Goal: Task Accomplishment & Management: Manage account settings

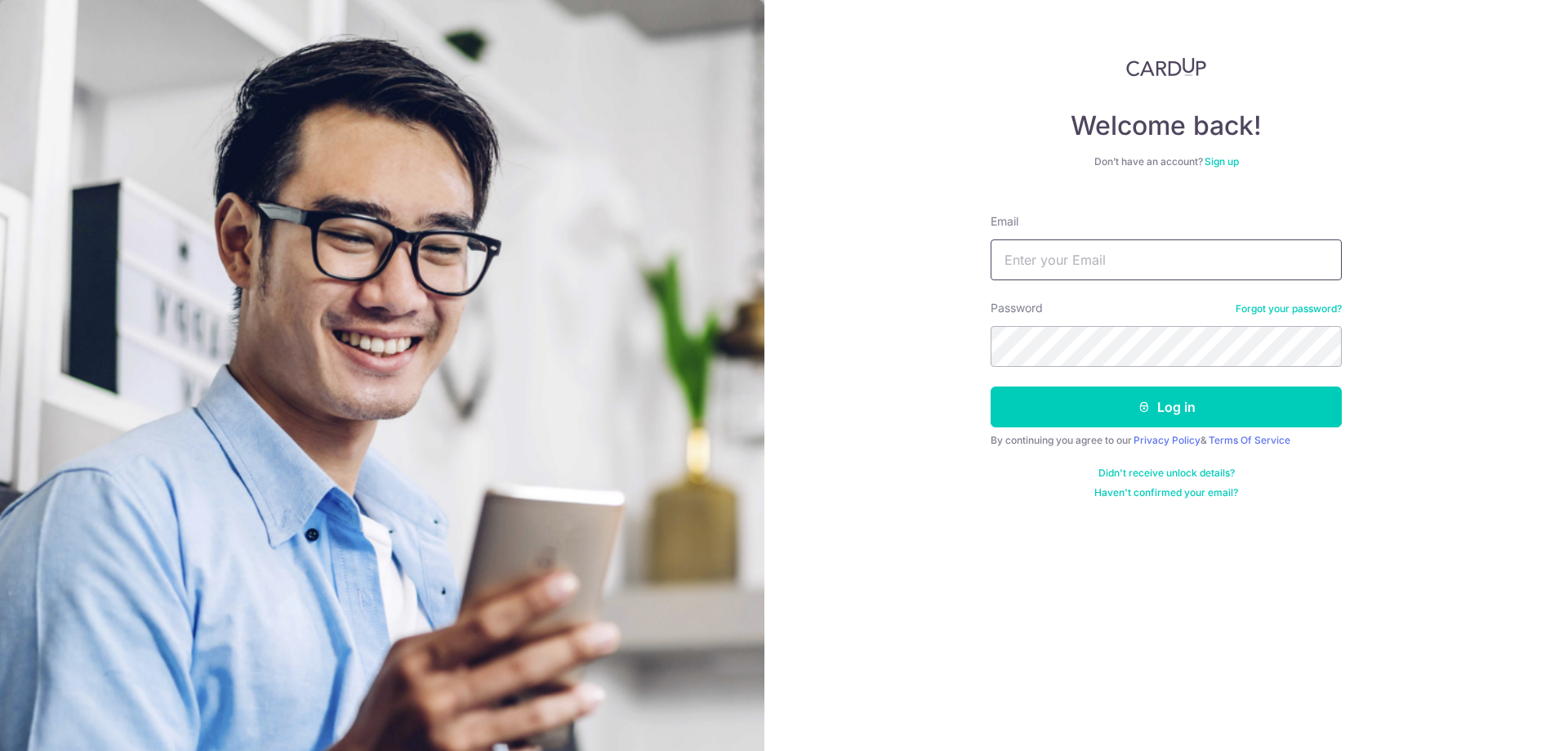
click at [1061, 257] on input "Email" at bounding box center [1166, 260] width 351 height 41
type input "[EMAIL_ADDRESS][DOMAIN_NAME]"
click at [991, 386] on button "Log in" at bounding box center [1166, 406] width 351 height 41
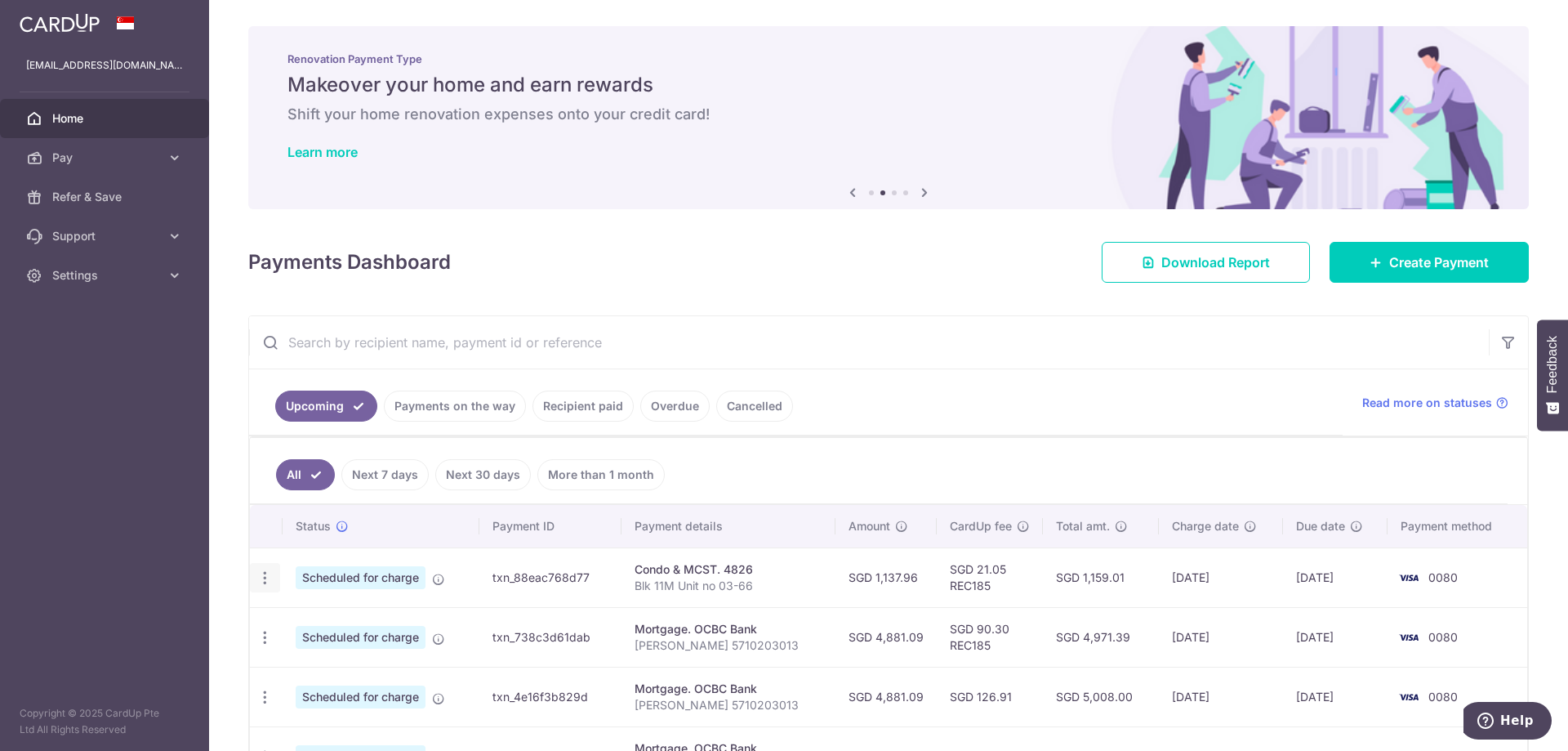
click at [273, 582] on div "Update payment Cancel payment" at bounding box center [265, 577] width 30 height 30
click at [260, 579] on icon "button" at bounding box center [265, 577] width 18 height 18
click at [290, 616] on link "Update payment" at bounding box center [335, 622] width 170 height 39
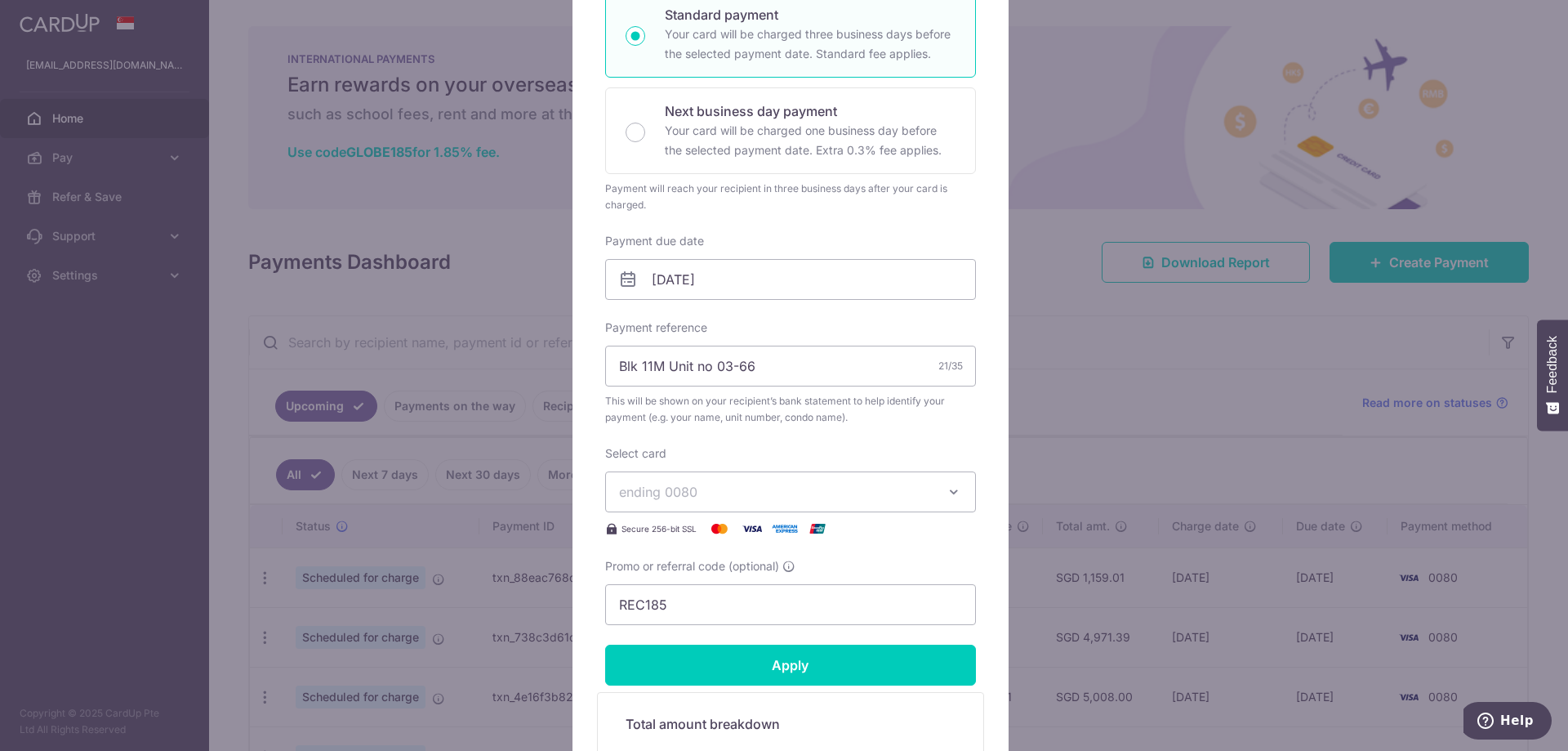
scroll to position [83, 0]
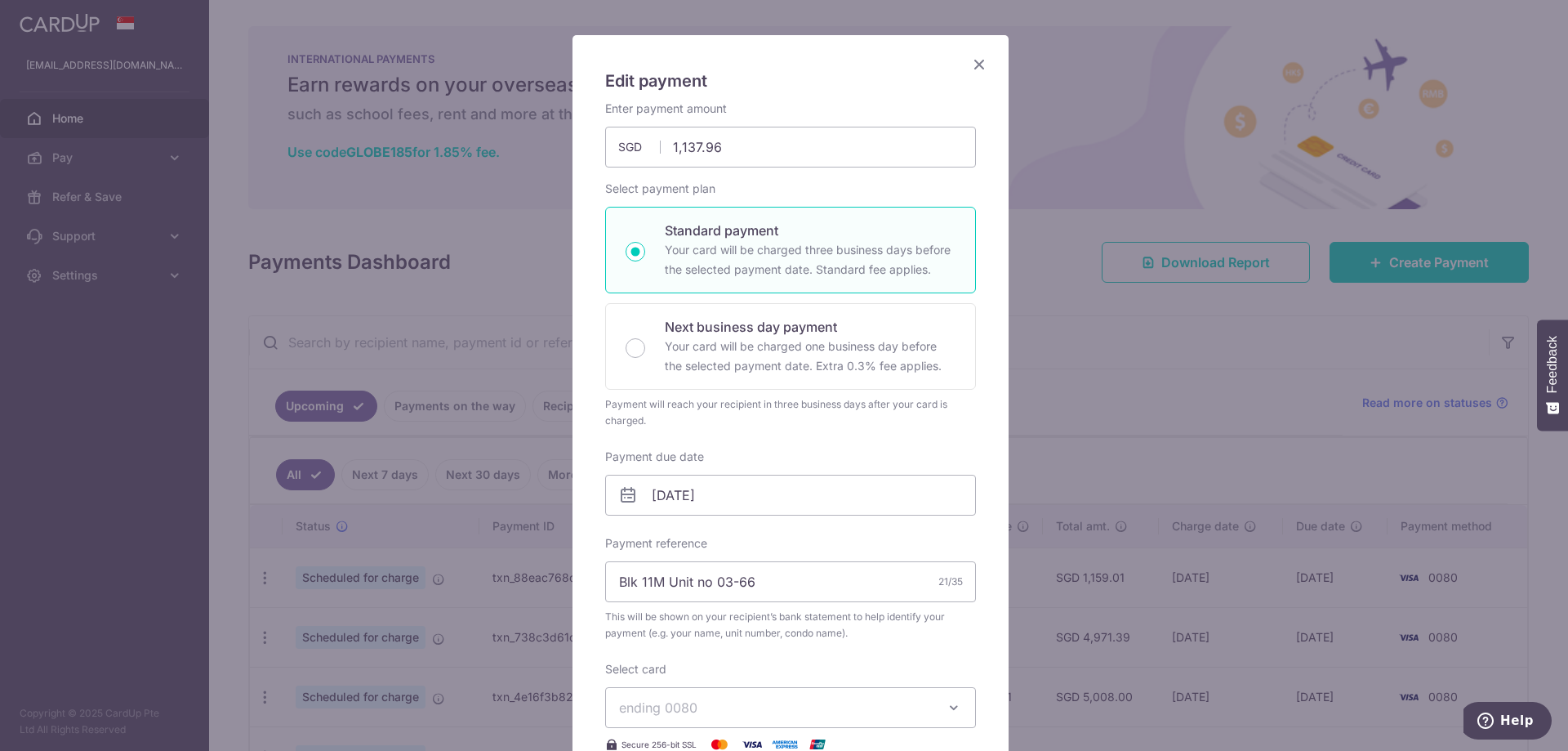
click at [974, 63] on icon "Close" at bounding box center [979, 64] width 19 height 20
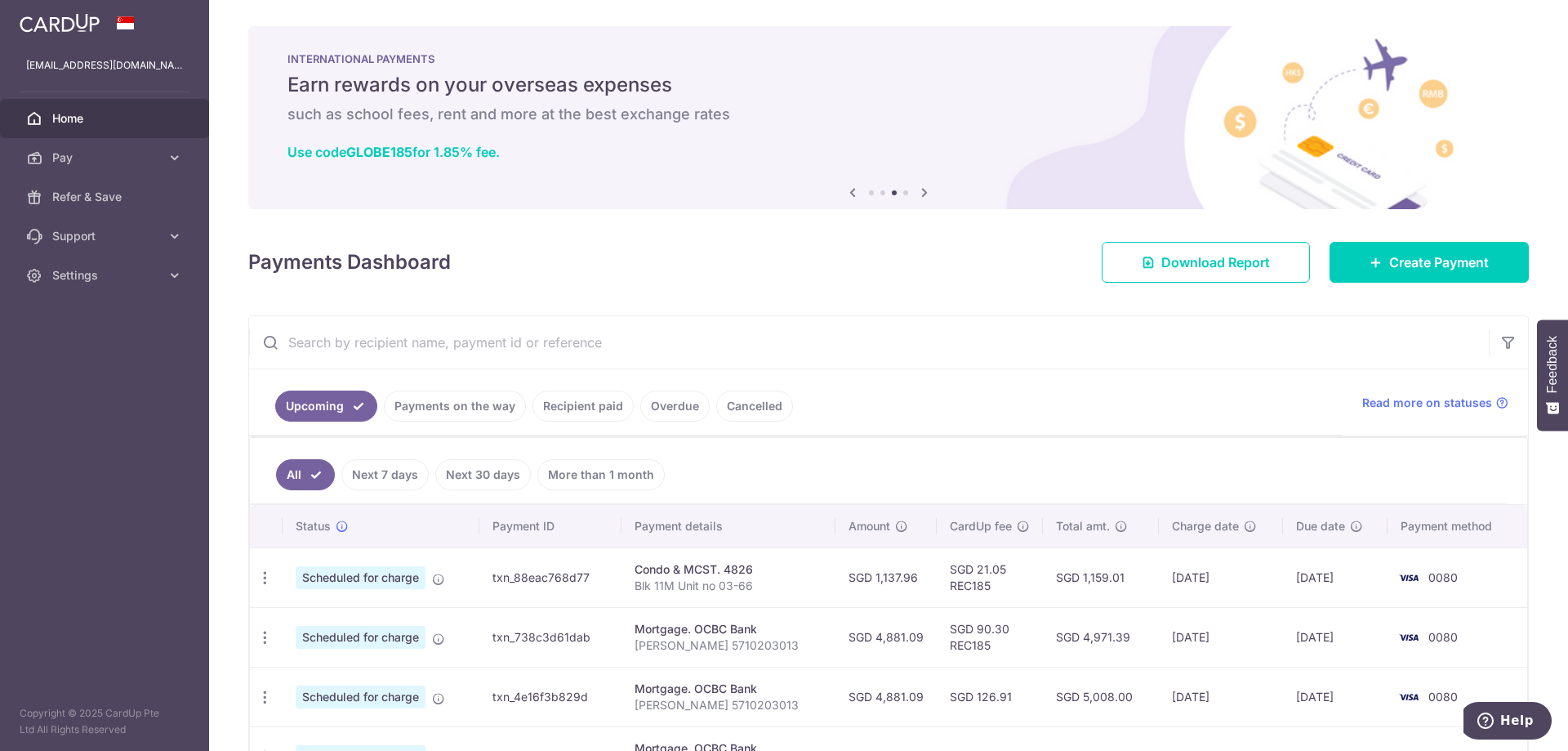
click at [700, 569] on div "Condo & MCST. 4826" at bounding box center [729, 569] width 188 height 17
click at [648, 575] on div "Condo & MCST. 4826" at bounding box center [729, 569] width 188 height 17
click at [689, 566] on div "Condo & MCST. 4826" at bounding box center [729, 569] width 188 height 17
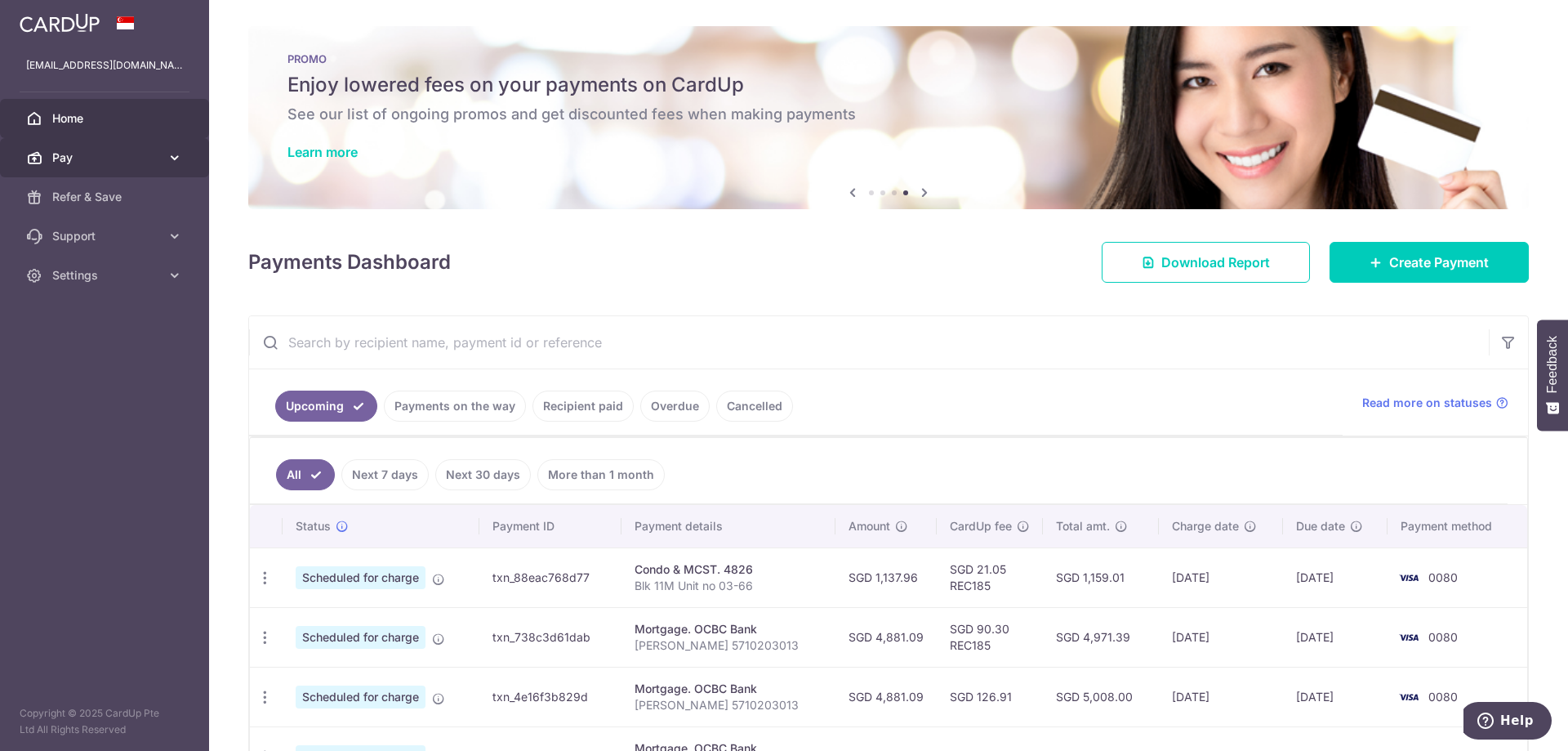
click at [137, 164] on span "Pay" at bounding box center [106, 158] width 108 height 17
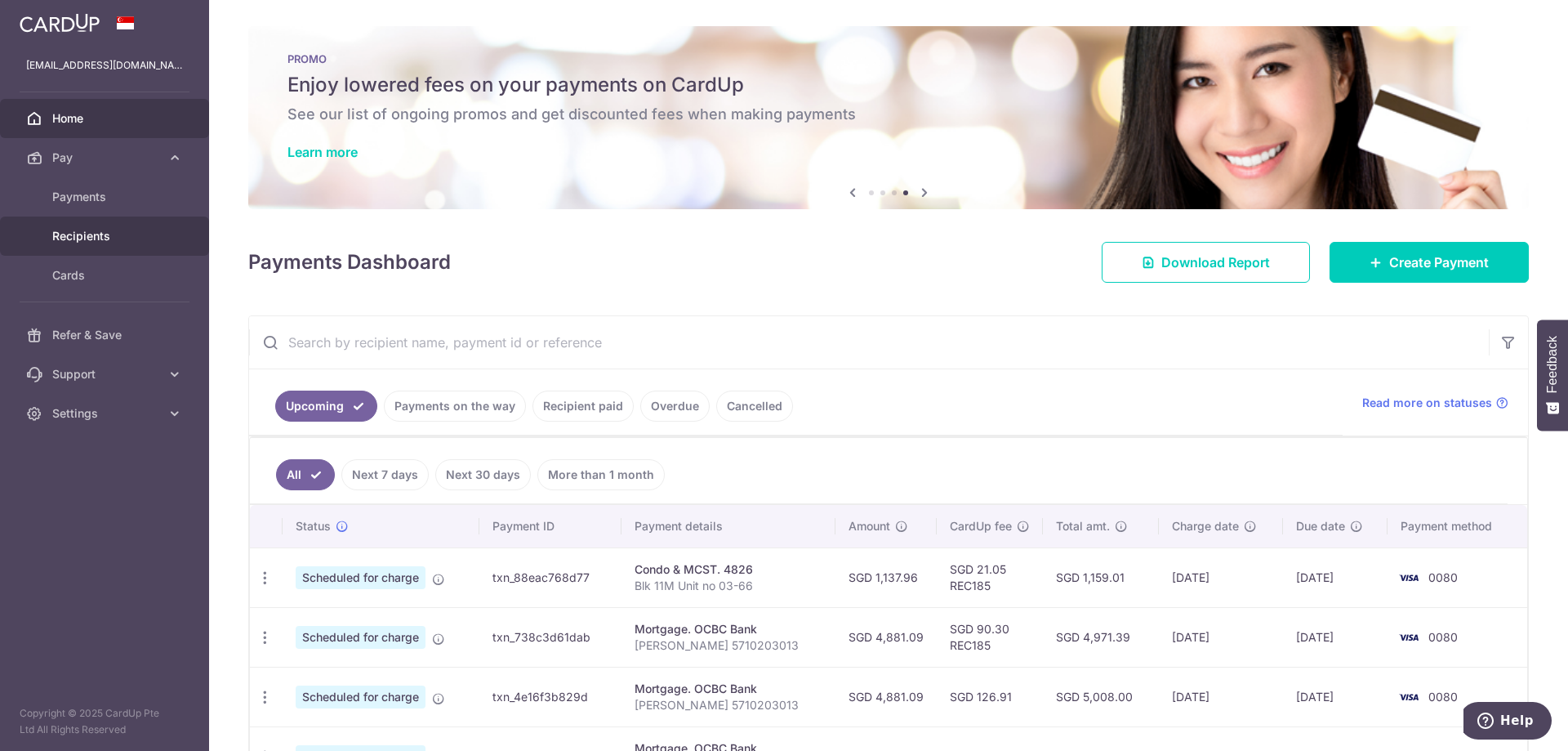
click at [121, 244] on span "Recipients" at bounding box center [106, 236] width 108 height 17
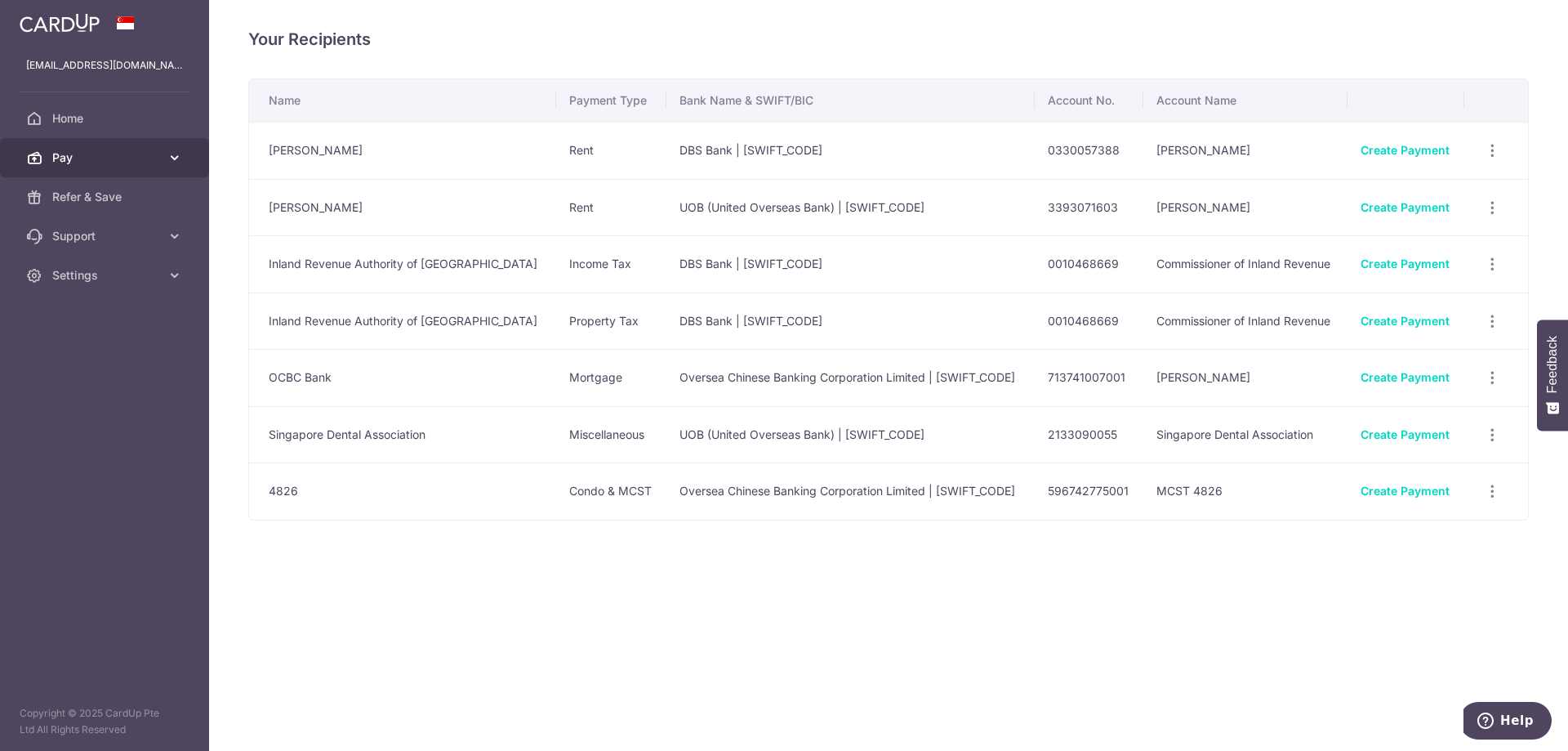
click at [139, 163] on span "Pay" at bounding box center [106, 158] width 108 height 17
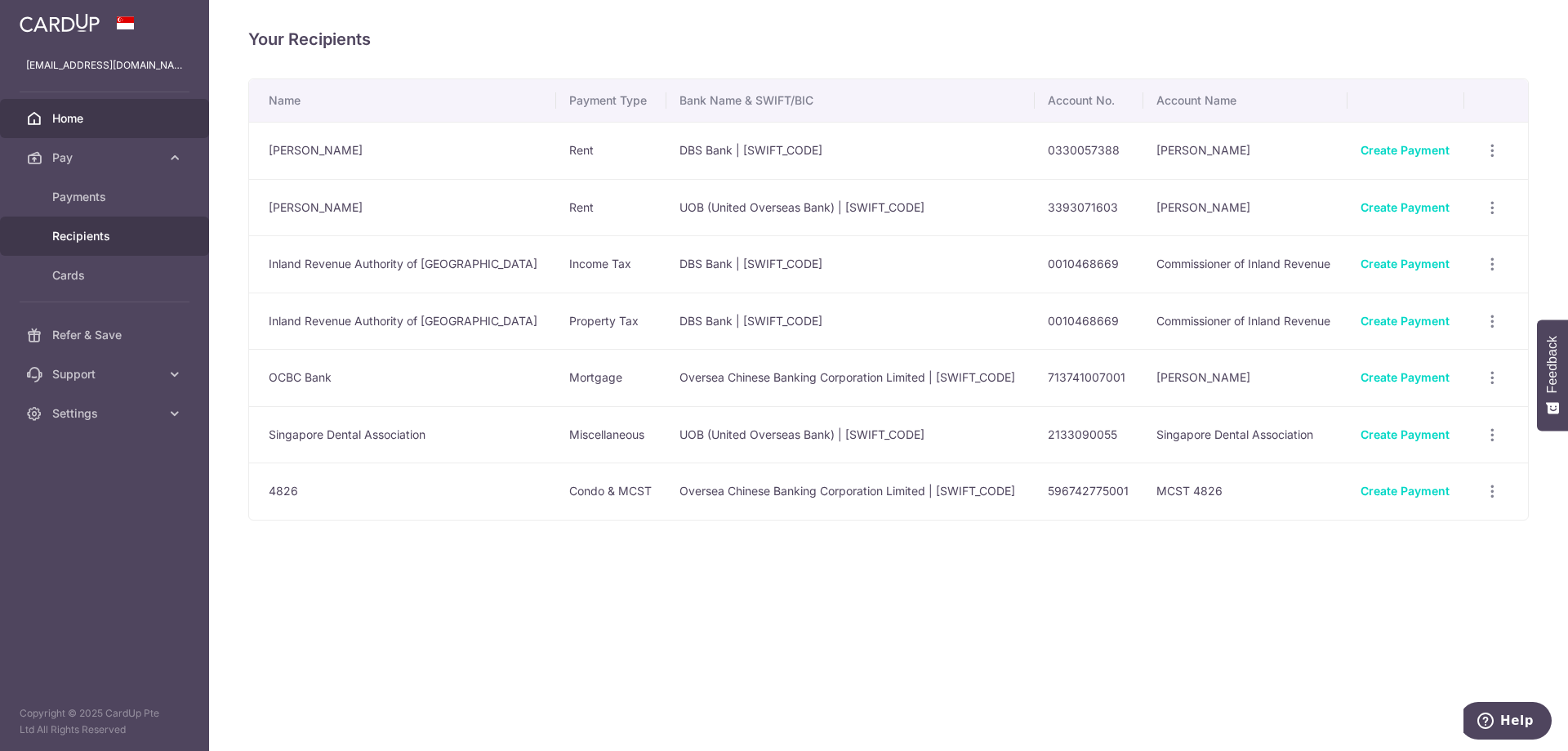
click at [113, 126] on span "Home" at bounding box center [106, 118] width 108 height 17
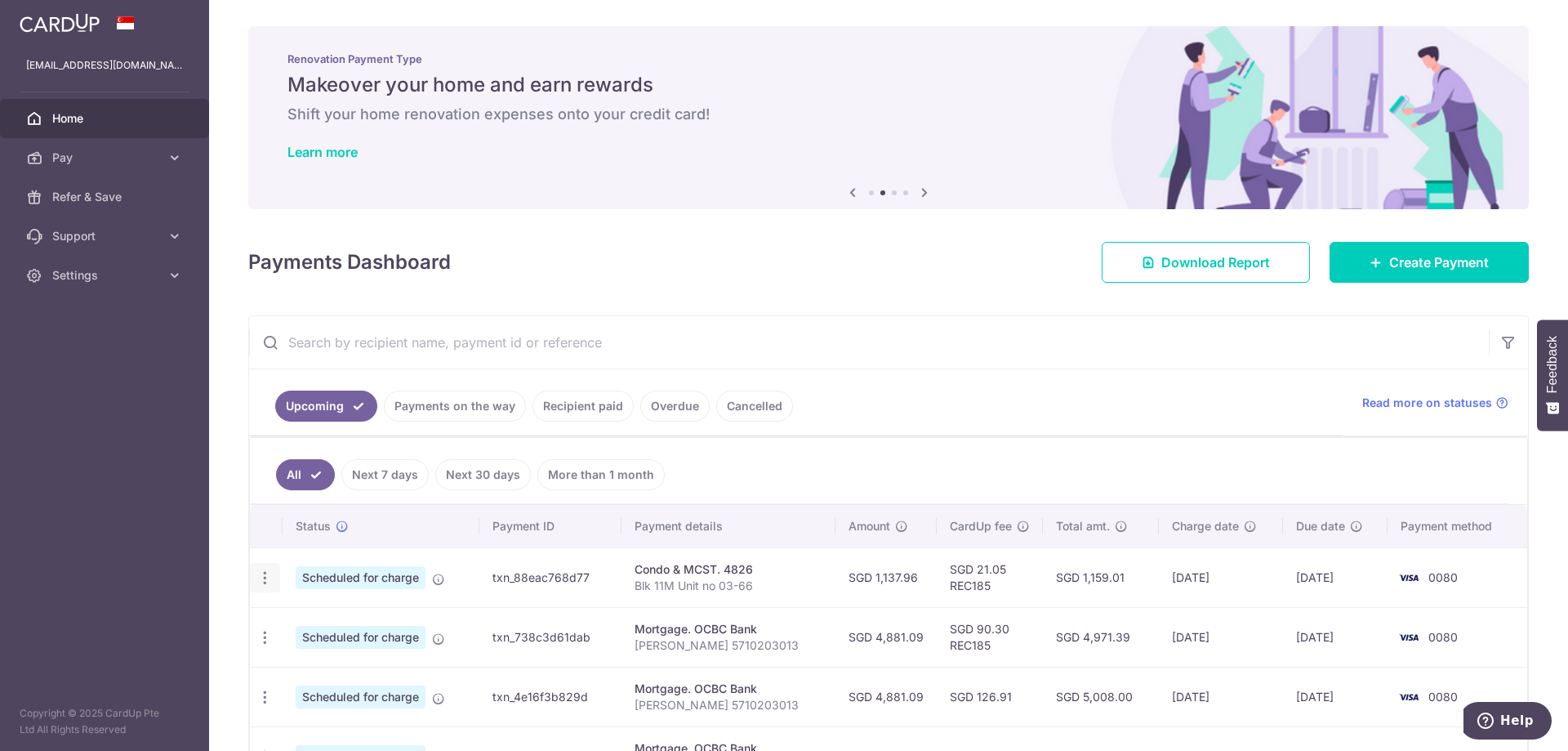
click at [261, 574] on icon "button" at bounding box center [265, 577] width 18 height 18
click at [320, 623] on span "Update payment" at bounding box center [351, 622] width 111 height 19
radio input "true"
type input "1,137.96"
type input "[DATE]"
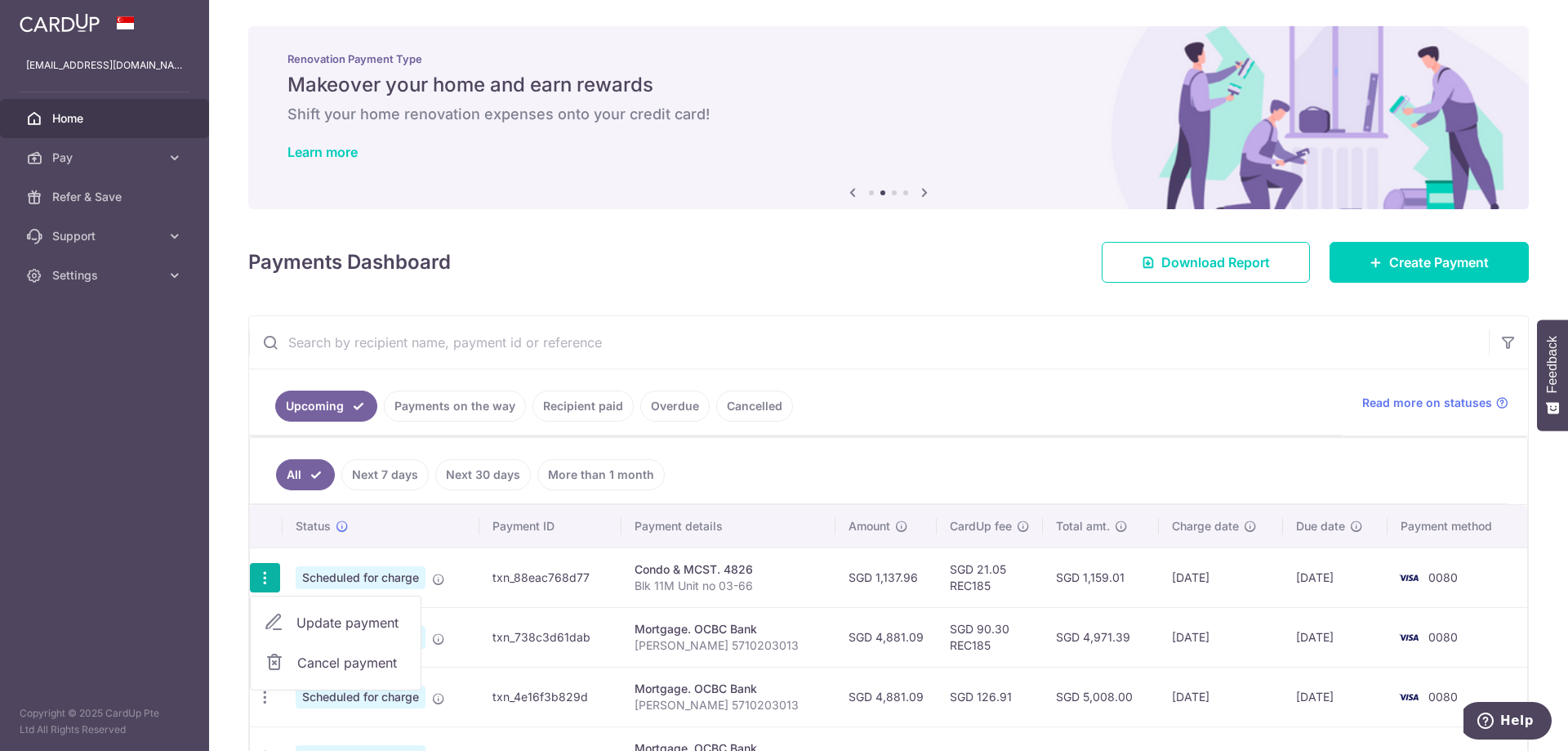
type input "Blk 11M Unit no 03-66"
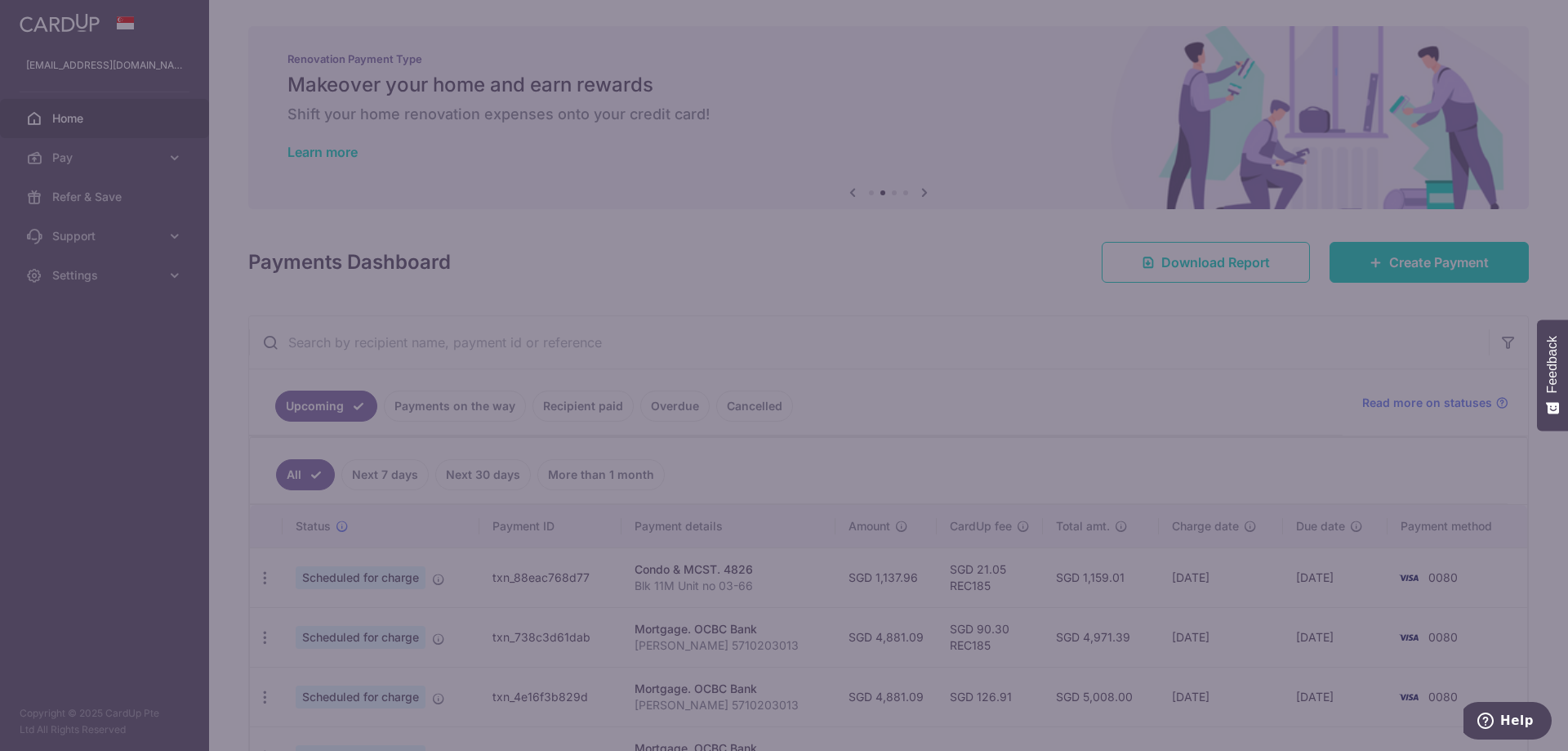
type input "REC185"
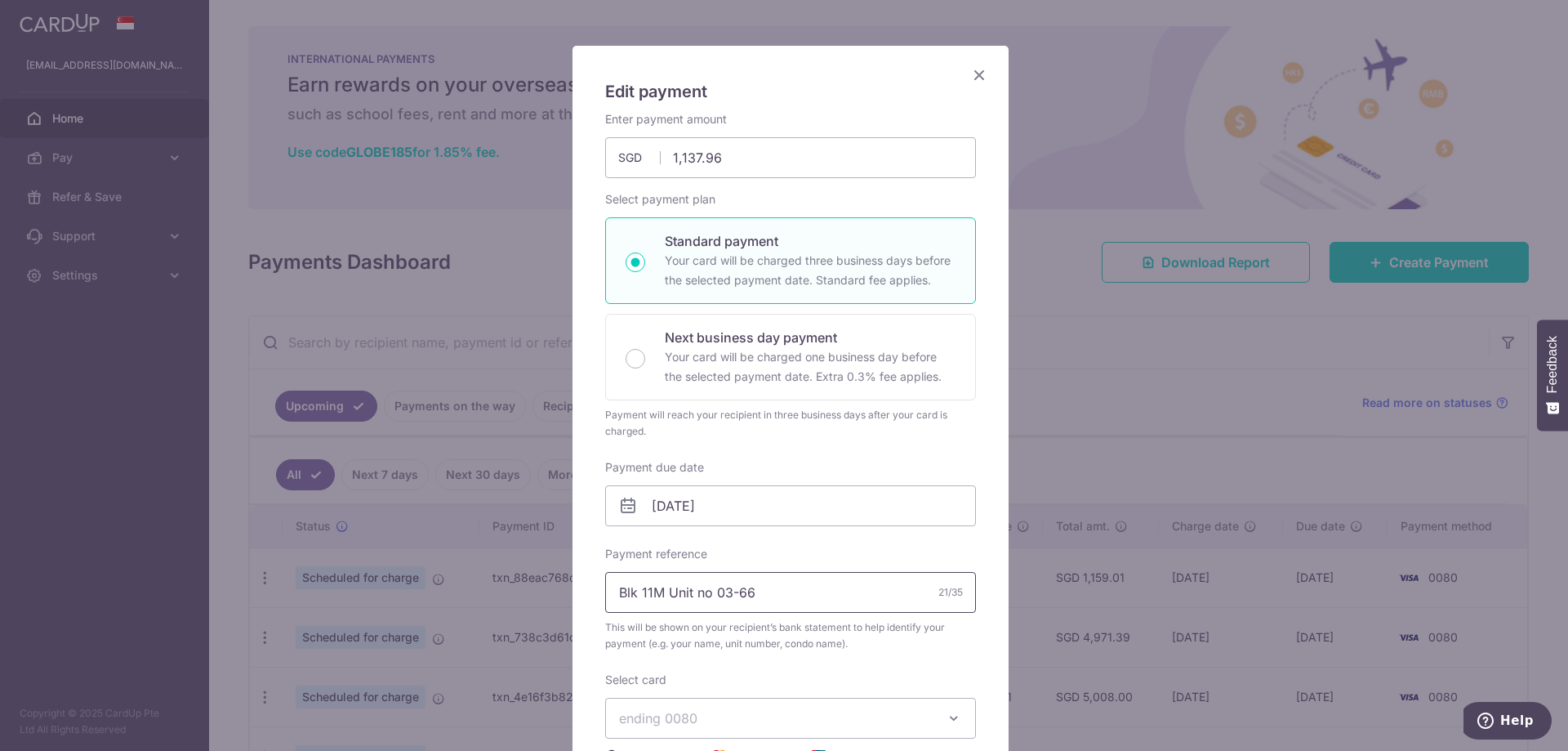
scroll to position [164, 0]
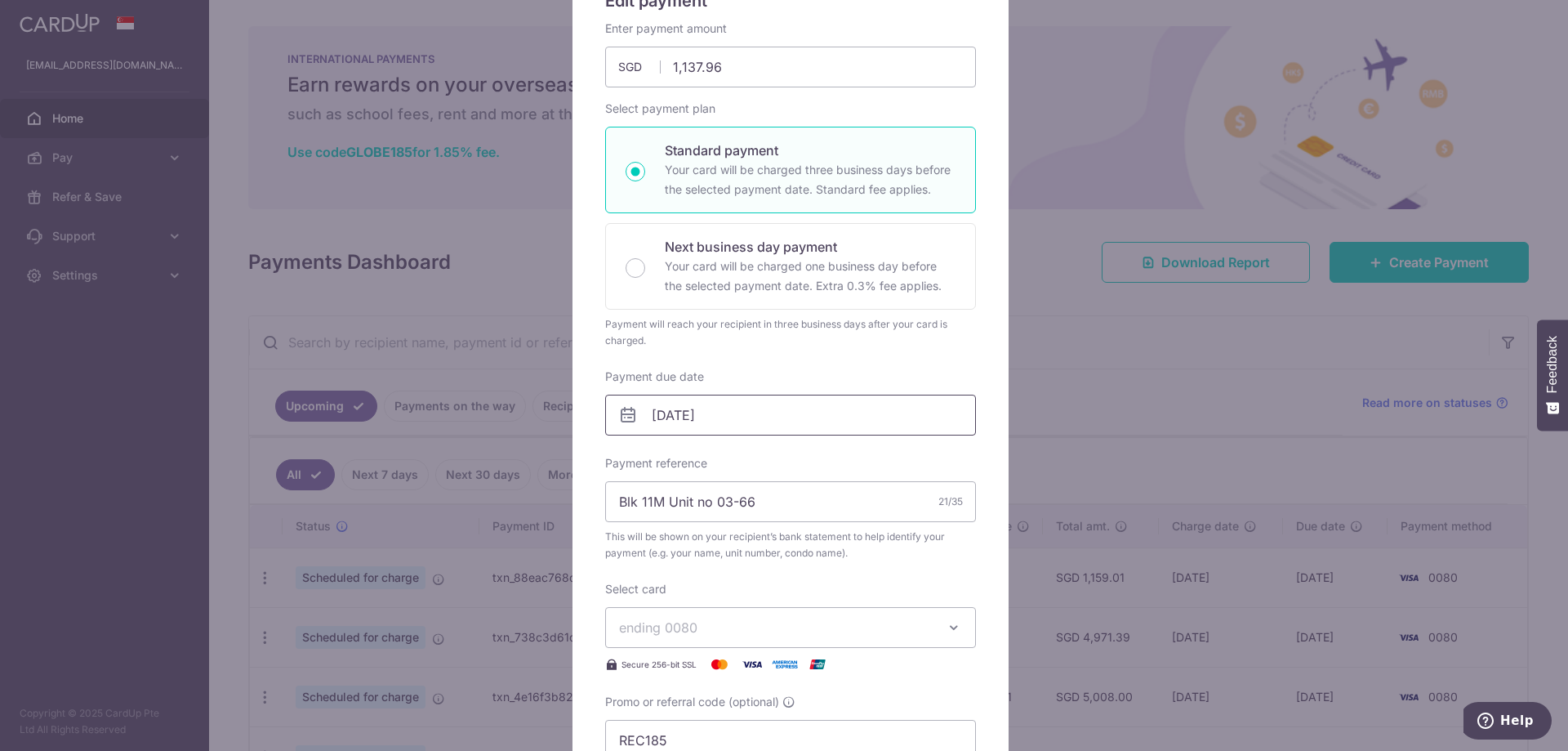
click at [677, 418] on input "24/10/2025" at bounding box center [790, 415] width 371 height 41
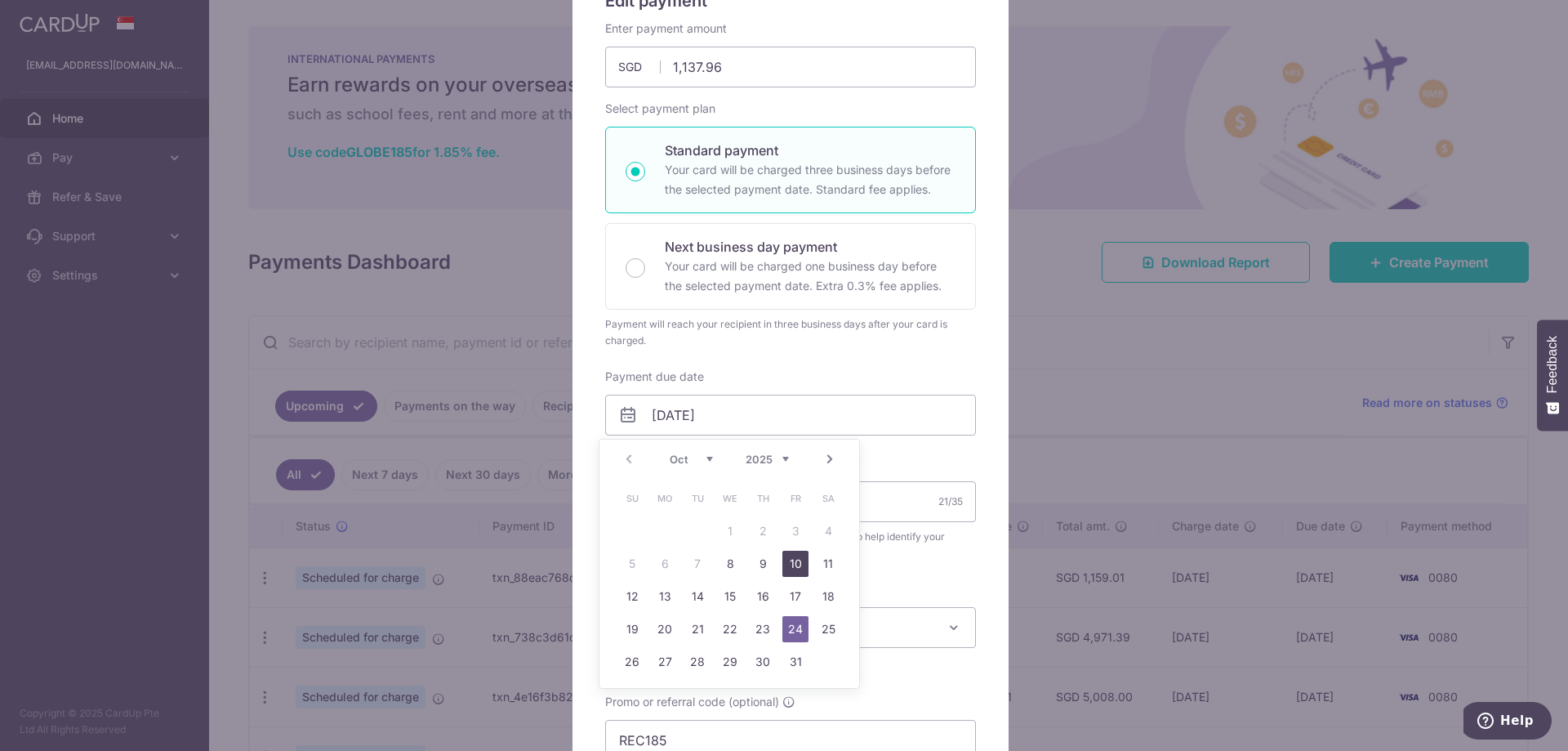
click at [796, 559] on link "10" at bounding box center [795, 563] width 26 height 26
type input "10/10/2025"
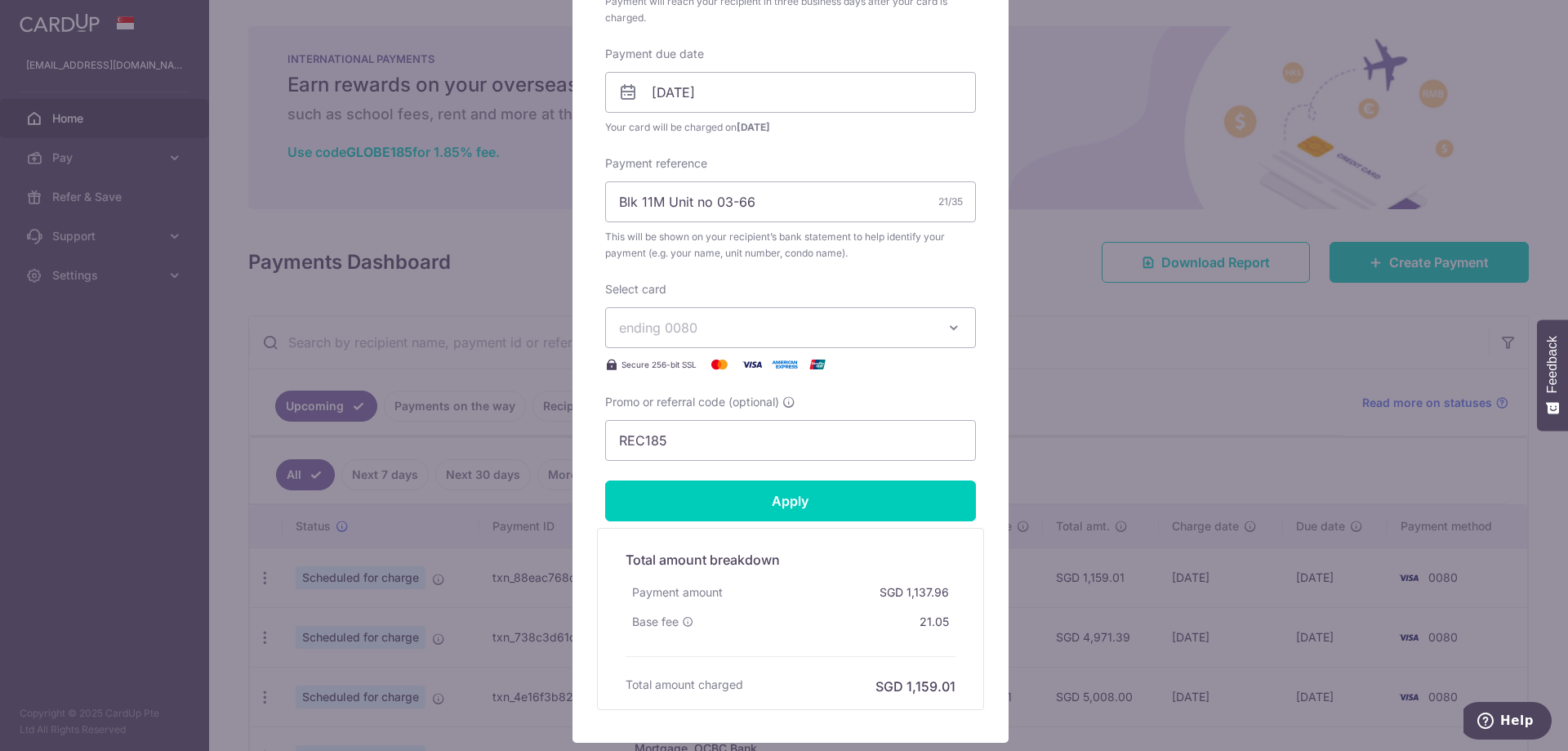
scroll to position [572, 0]
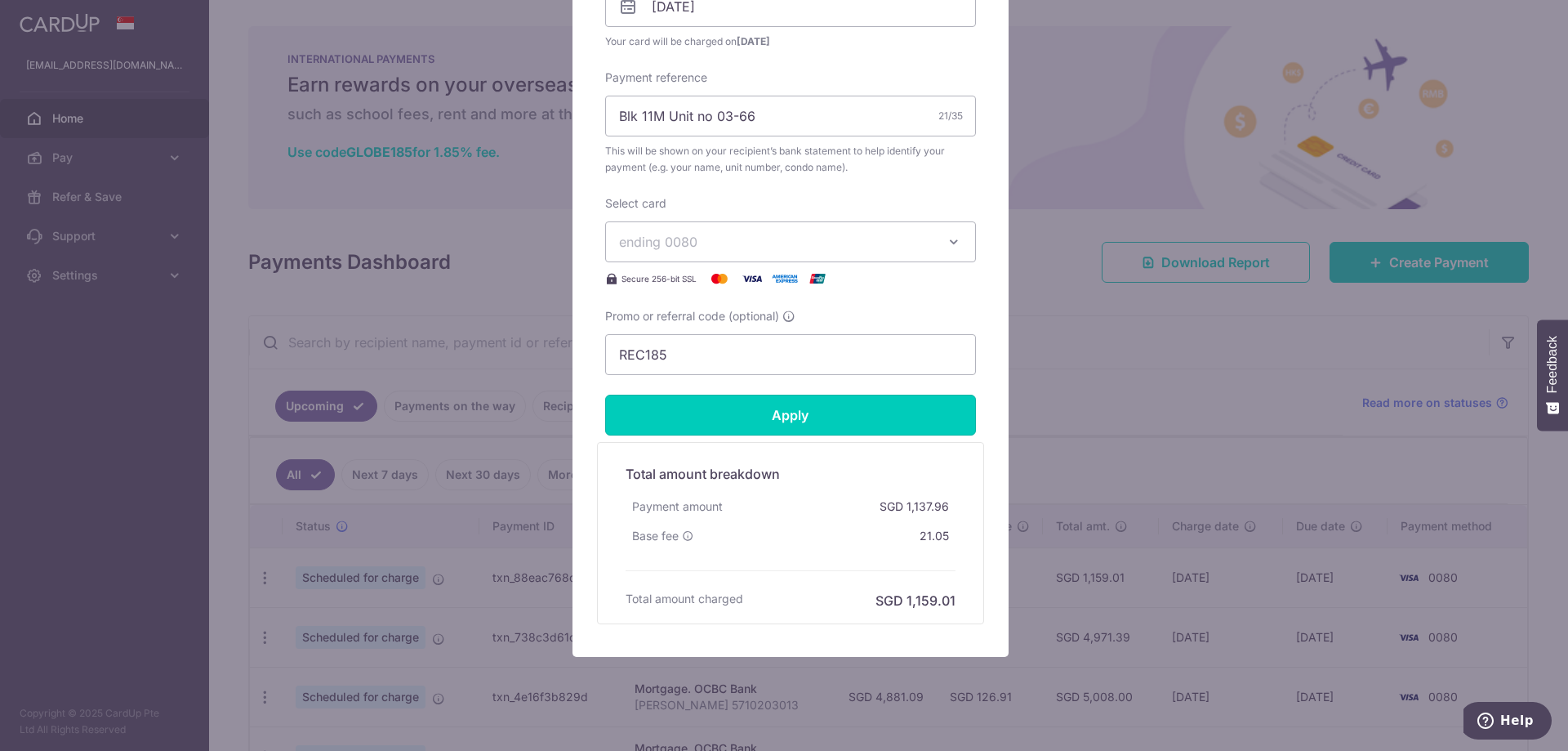
click at [812, 419] on input "Apply" at bounding box center [790, 415] width 371 height 41
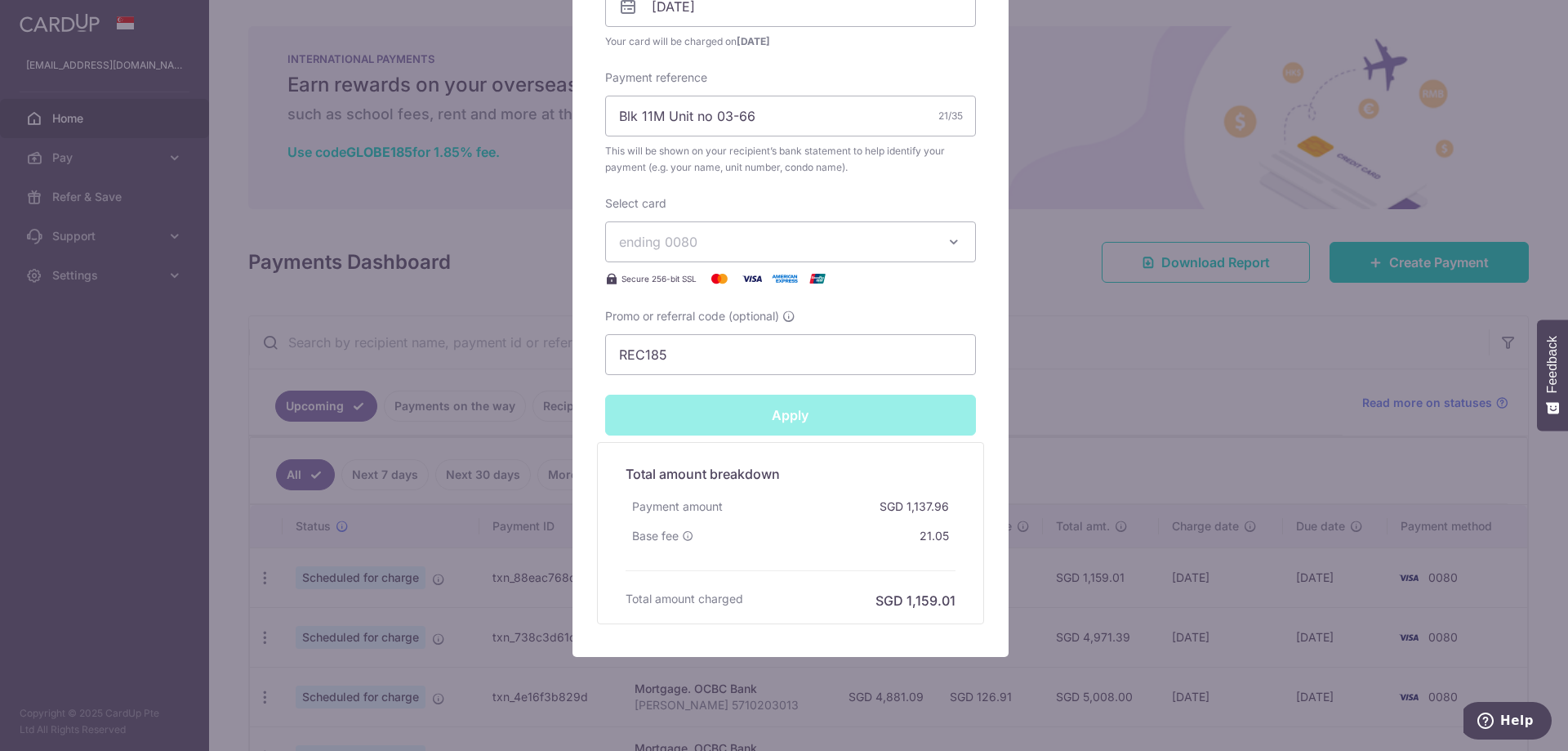
type input "Successfully Applied"
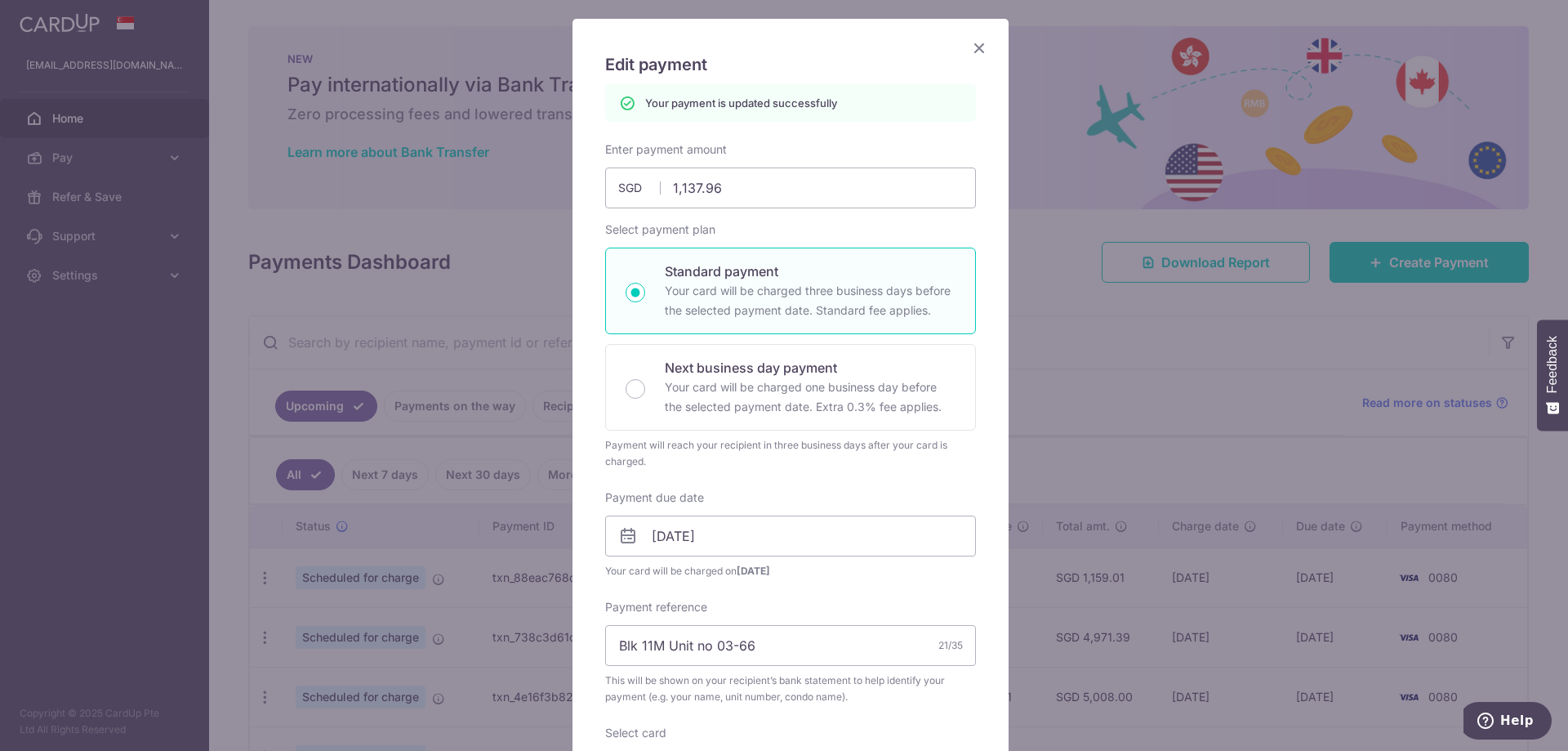
scroll to position [0, 0]
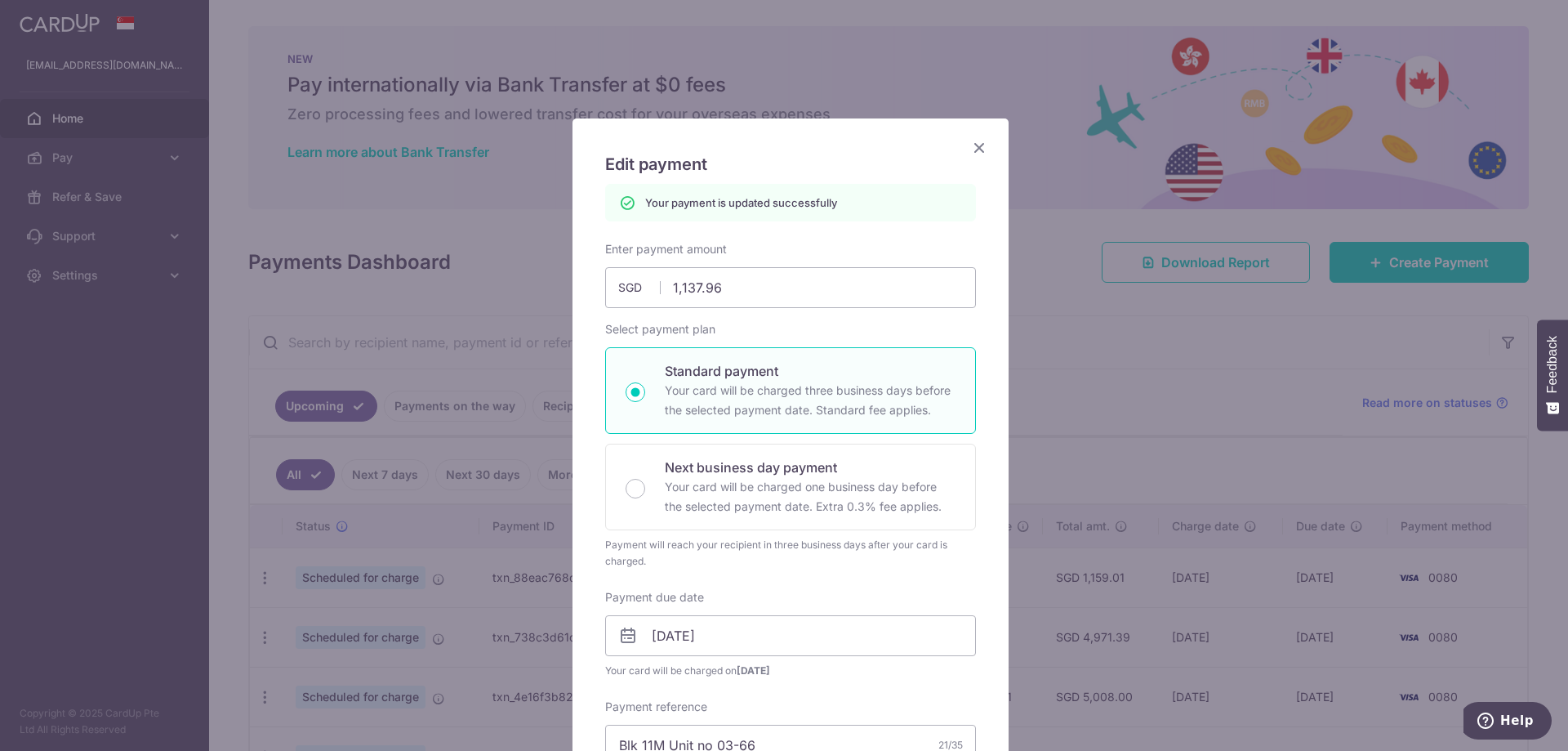
click at [973, 149] on icon "Close" at bounding box center [979, 147] width 19 height 20
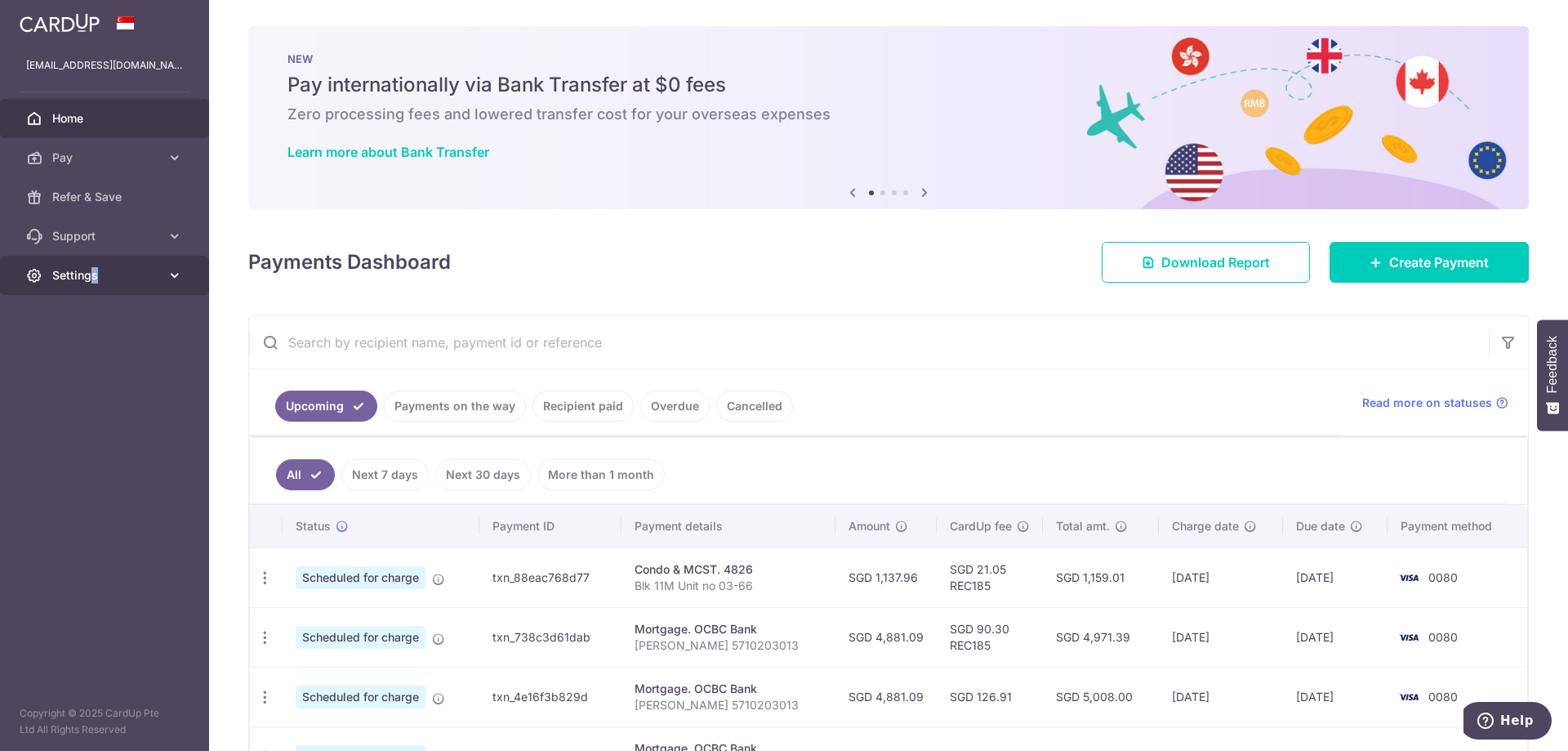
click at [91, 275] on span "Settings" at bounding box center [106, 275] width 108 height 17
click at [113, 356] on span "Logout" at bounding box center [106, 354] width 108 height 17
